Goal: Find specific page/section: Find specific page/section

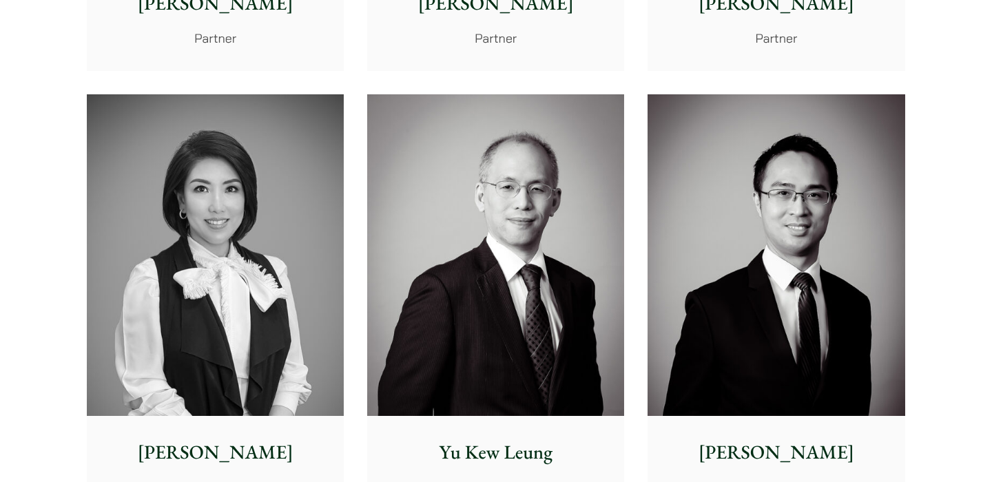
scroll to position [1194, 0]
